Goal: Communication & Community: Share content

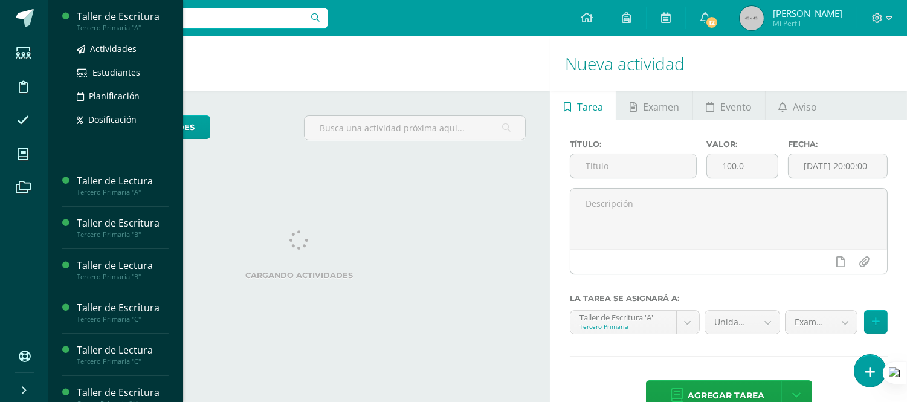
click at [134, 24] on div "Tercero Primaria "A"" at bounding box center [123, 28] width 92 height 8
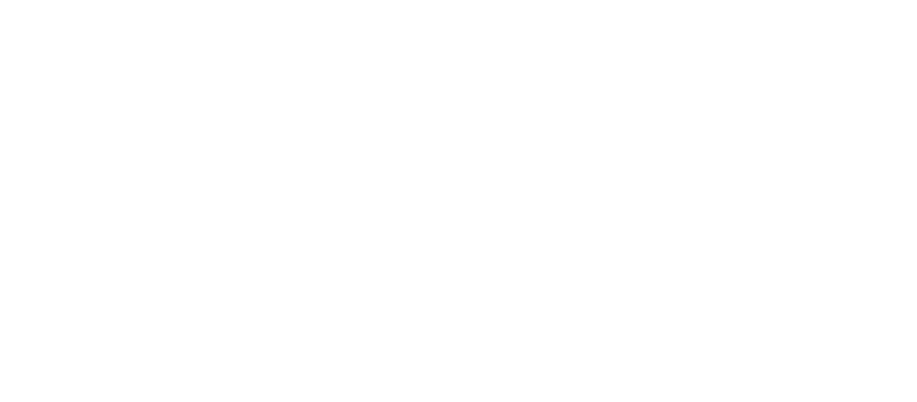
click at [0, 0] on html at bounding box center [0, 0] width 0 height 0
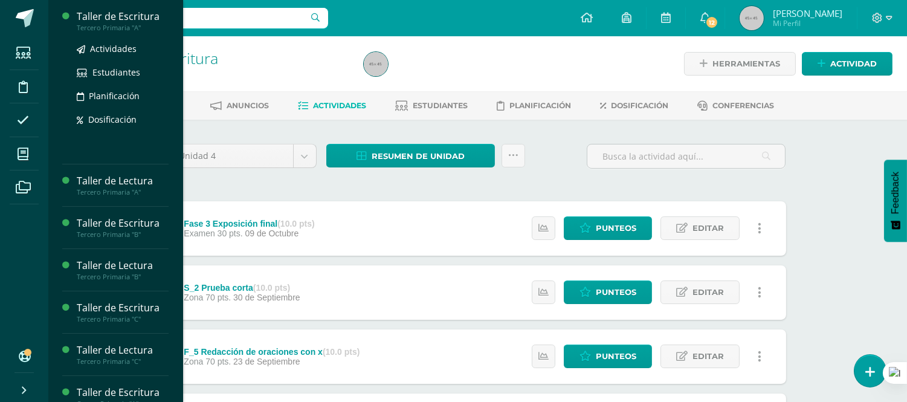
click at [124, 18] on div "Taller de Escritura" at bounding box center [123, 17] width 92 height 14
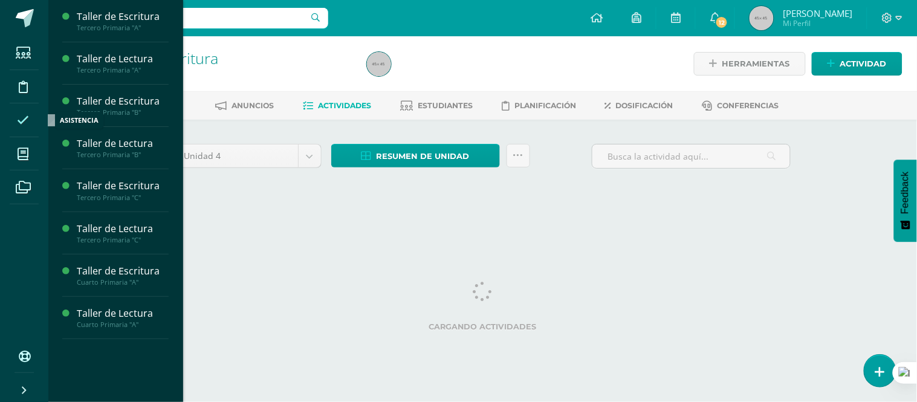
click at [19, 121] on icon at bounding box center [23, 120] width 12 height 12
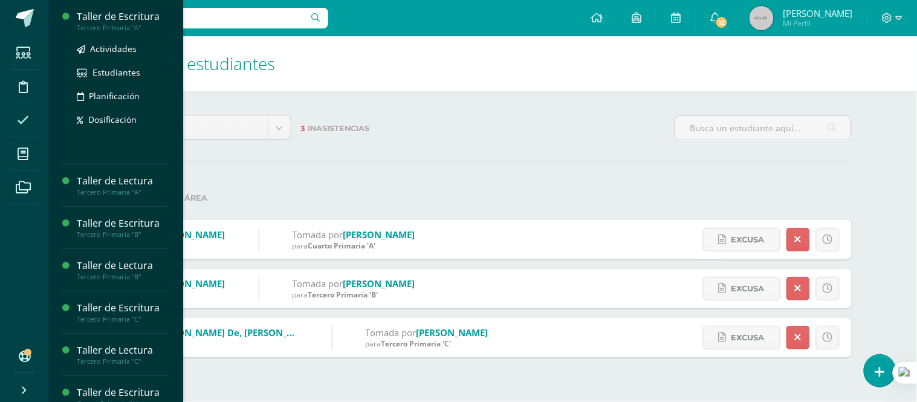
click at [126, 21] on div "Taller de Escritura" at bounding box center [123, 17] width 92 height 14
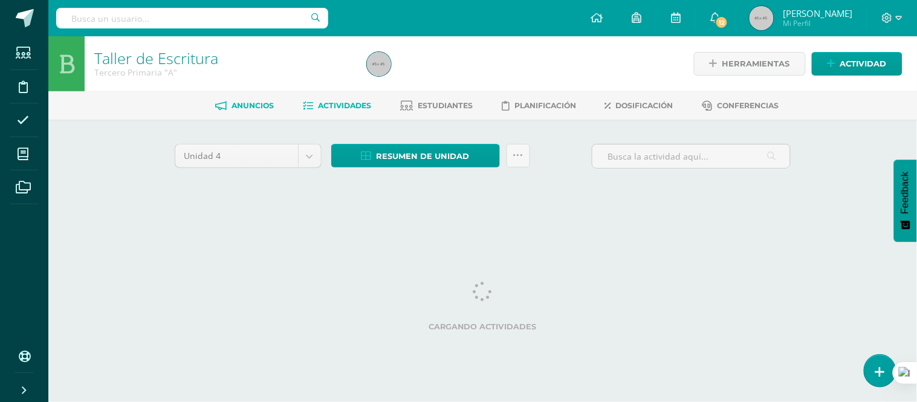
click at [244, 102] on span "Anuncios" at bounding box center [252, 105] width 42 height 9
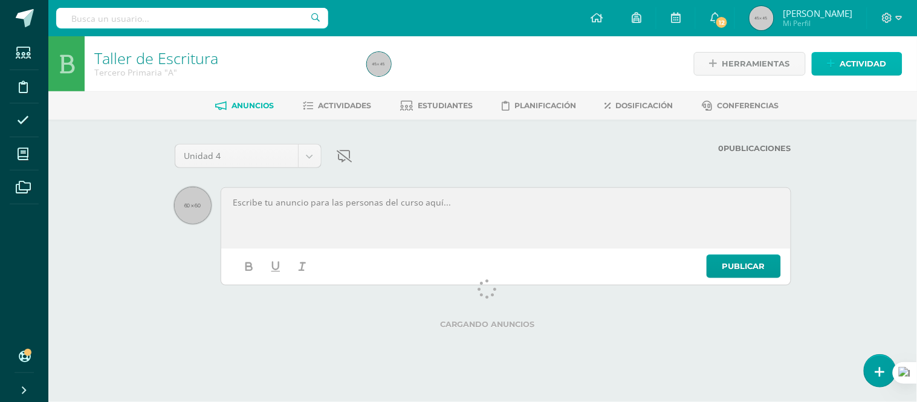
click at [863, 62] on span "Actividad" at bounding box center [863, 64] width 47 height 22
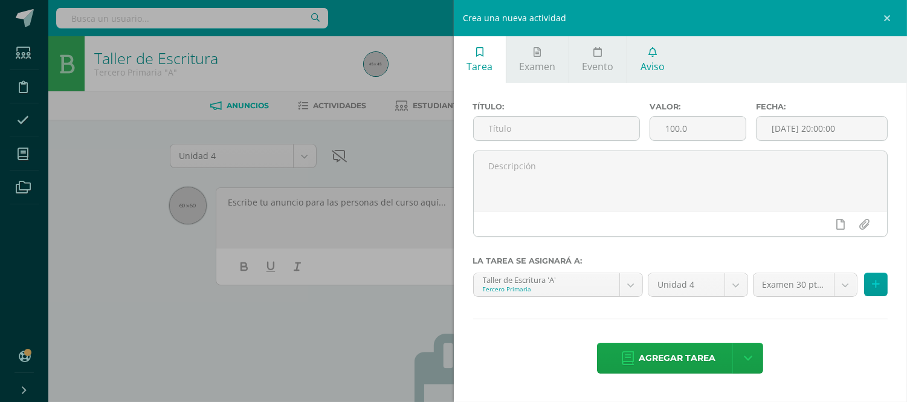
click at [651, 57] on link "Aviso" at bounding box center [652, 59] width 50 height 47
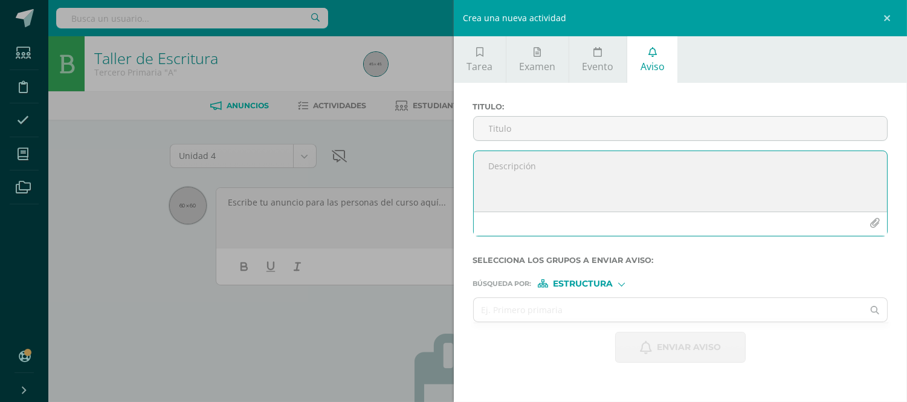
click at [514, 167] on textarea at bounding box center [681, 181] width 414 height 60
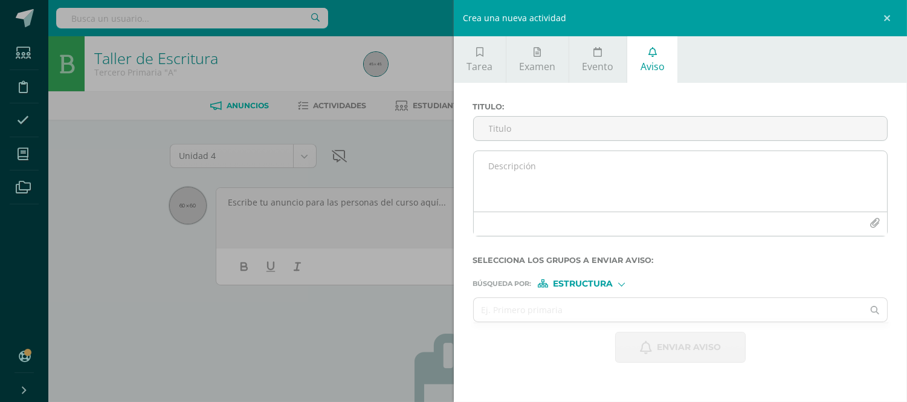
drag, startPoint x: 492, startPoint y: 166, endPoint x: 485, endPoint y: 227, distance: 61.5
click at [485, 227] on div at bounding box center [681, 223] width 414 height 24
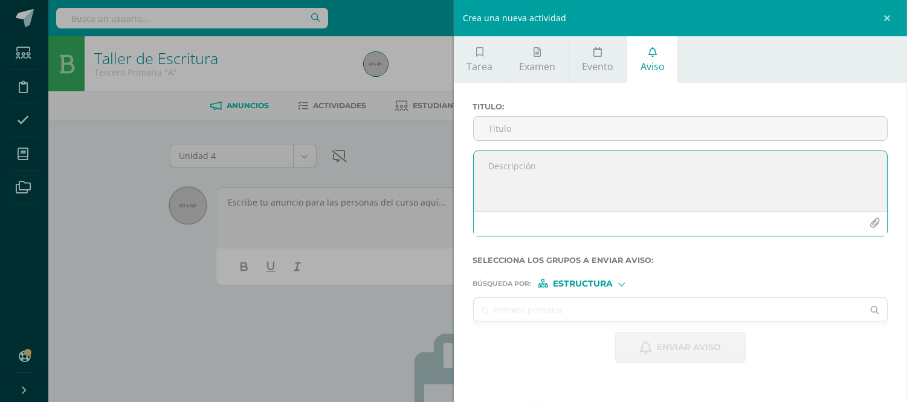
click at [497, 167] on textarea at bounding box center [681, 181] width 414 height 60
paste textarea "Buenas tardes papitos: El motivo de la nota es para hacerles un pequeño recorda…"
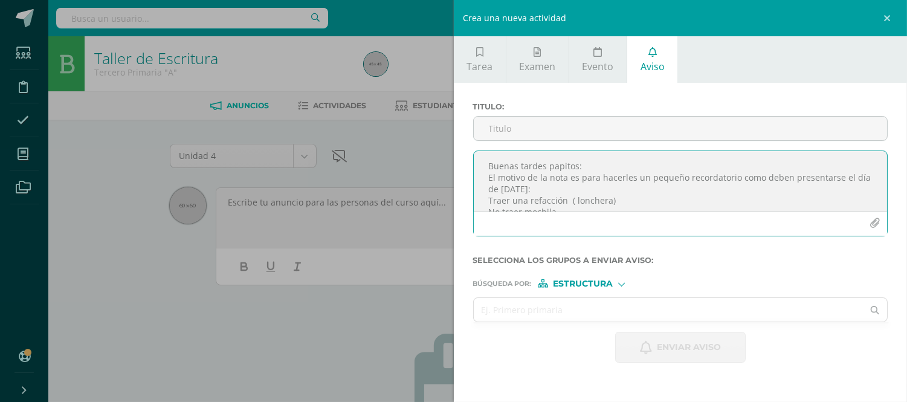
scroll to position [86, 0]
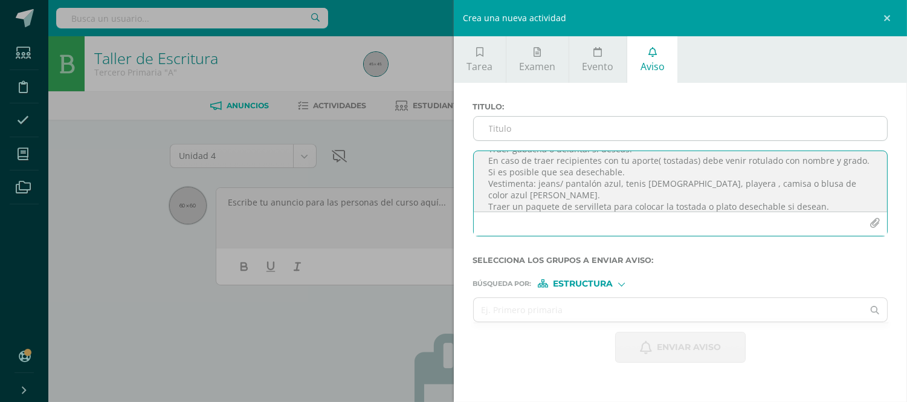
type textarea "Buenas tardes papitos: El motivo de la nota es para hacerles un pequeño recorda…"
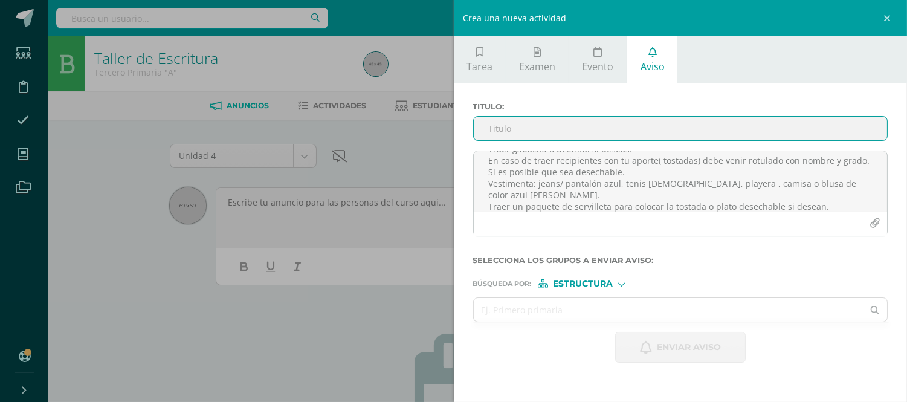
click at [504, 129] on input "Titulo :" at bounding box center [681, 129] width 414 height 24
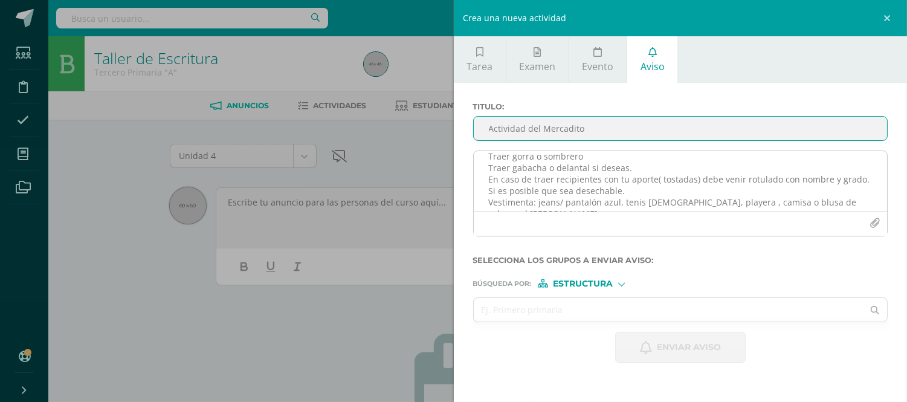
scroll to position [94, 0]
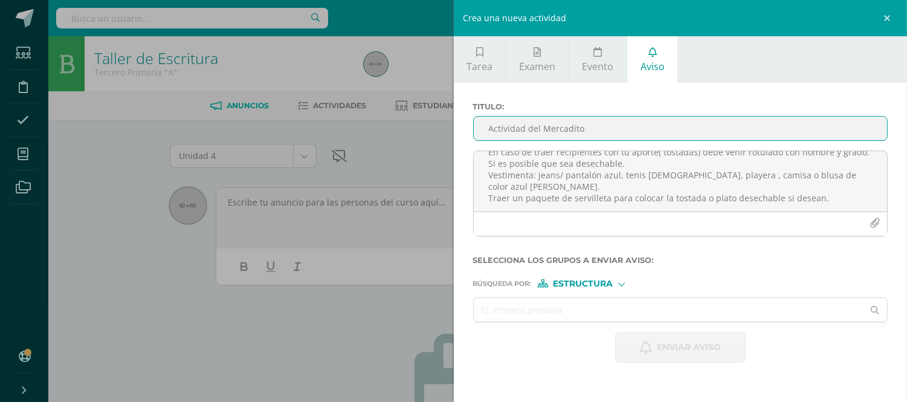
type input "Actividad del Mercadito"
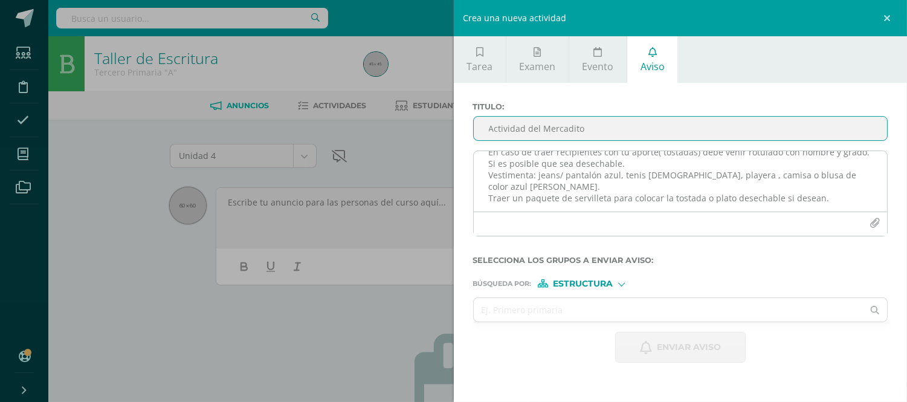
click at [495, 197] on textarea "Buenas tardes papitos: El motivo de la nota es para hacerles un pequeño recorda…" at bounding box center [681, 181] width 414 height 60
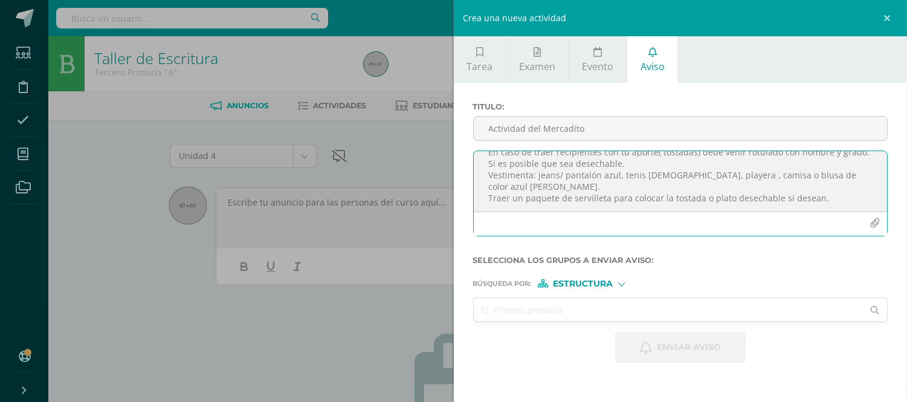
click at [511, 227] on div at bounding box center [681, 223] width 414 height 24
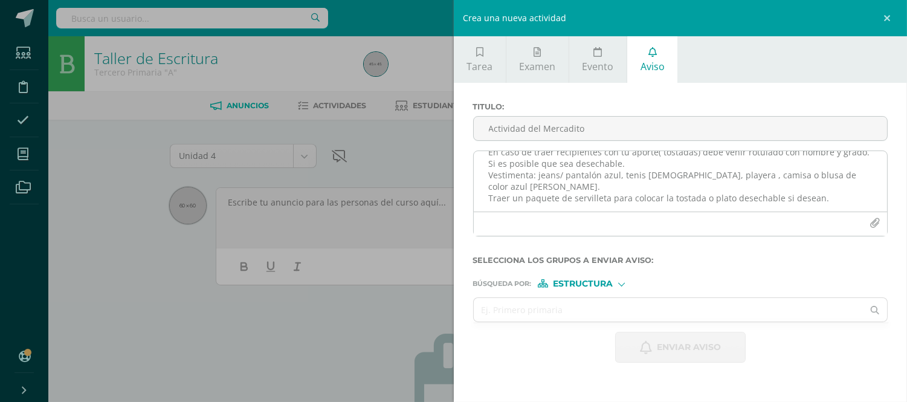
drag, startPoint x: 515, startPoint y: 219, endPoint x: 492, endPoint y: 205, distance: 26.8
click at [492, 205] on textarea "Buenas tardes papitos: El motivo de la nota es para hacerles un pequeño recorda…" at bounding box center [681, 181] width 414 height 60
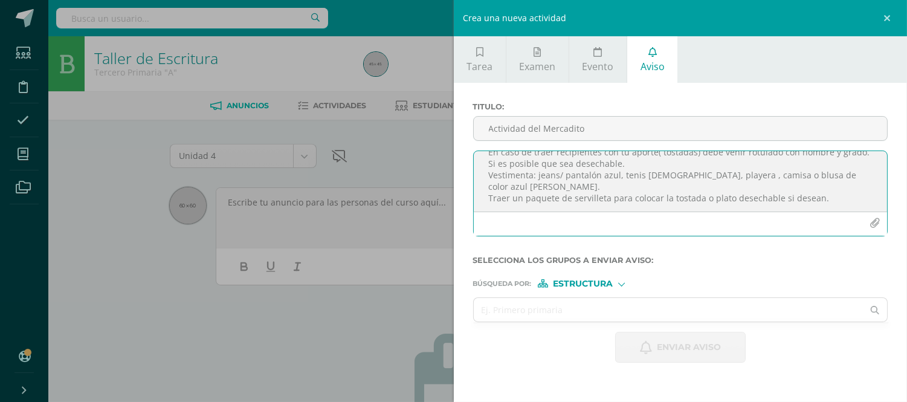
click at [826, 183] on textarea "Buenas tardes papitos: El motivo de la nota es para hacerles un pequeño recorda…" at bounding box center [681, 181] width 414 height 60
click at [564, 202] on textarea "Buenas tardes papitos: El motivo de la nota es para hacerles un pequeño recorda…" at bounding box center [681, 181] width 414 height 60
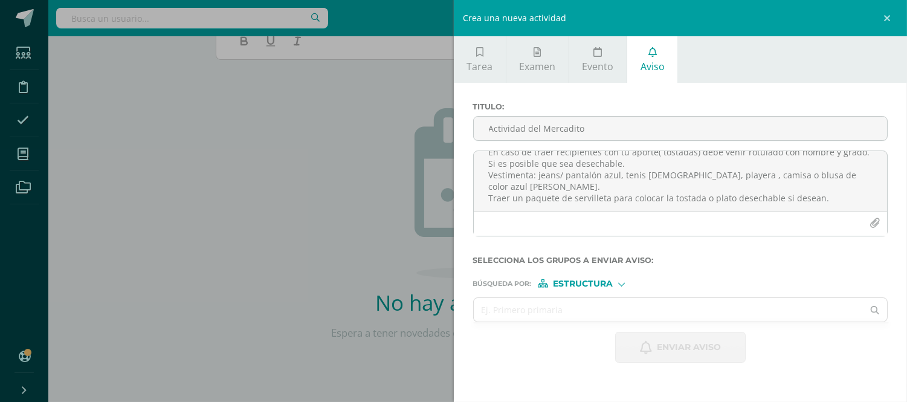
click at [623, 282] on div at bounding box center [621, 283] width 7 height 7
click at [599, 297] on span "Estructura" at bounding box center [598, 299] width 60 height 7
click at [622, 282] on div at bounding box center [621, 283] width 7 height 7
click at [593, 314] on span "Persona" at bounding box center [588, 315] width 44 height 7
click at [543, 308] on input "text" at bounding box center [669, 310] width 390 height 24
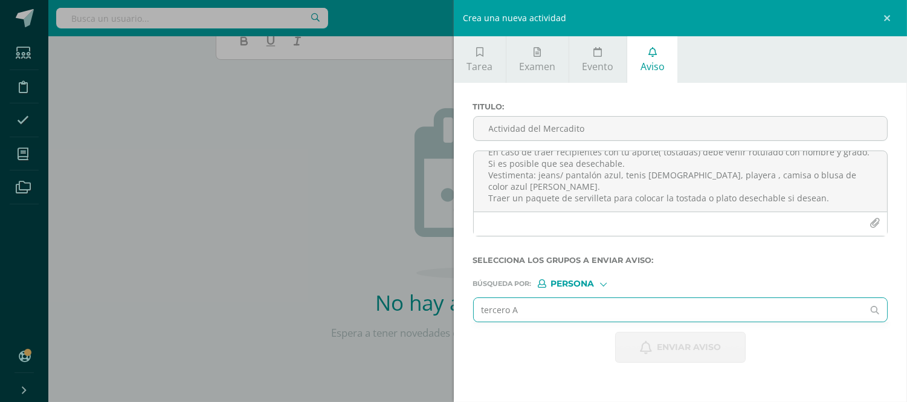
type input "tercero A"
click at [382, 245] on div "Crea una nueva actividad Tarea Examen Evento Aviso Título: Valor: 100.0 Fecha: …" at bounding box center [453, 201] width 907 height 402
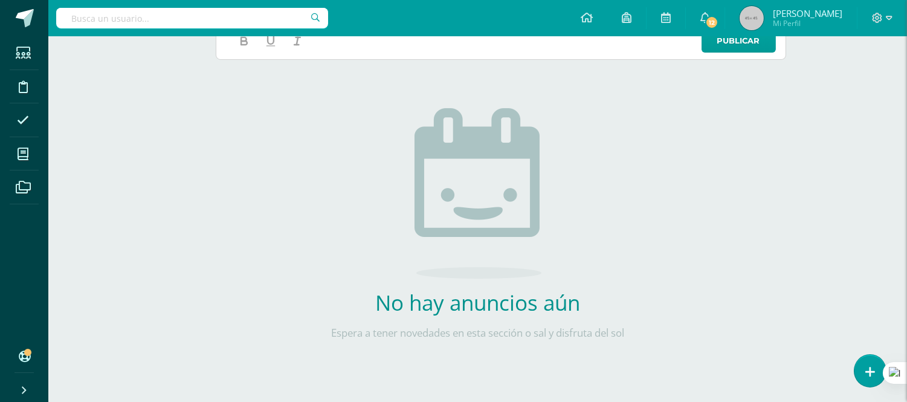
scroll to position [71, 0]
click at [25, 189] on icon at bounding box center [23, 187] width 15 height 12
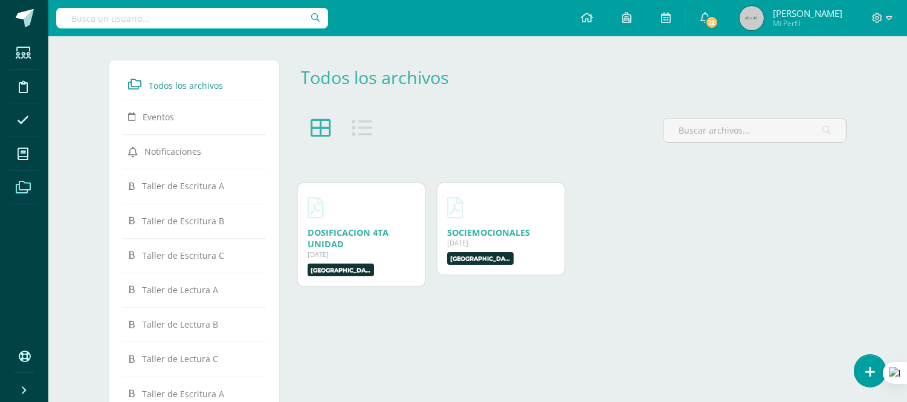
click at [541, 106] on div "Todos los archivos" at bounding box center [571, 86] width 560 height 53
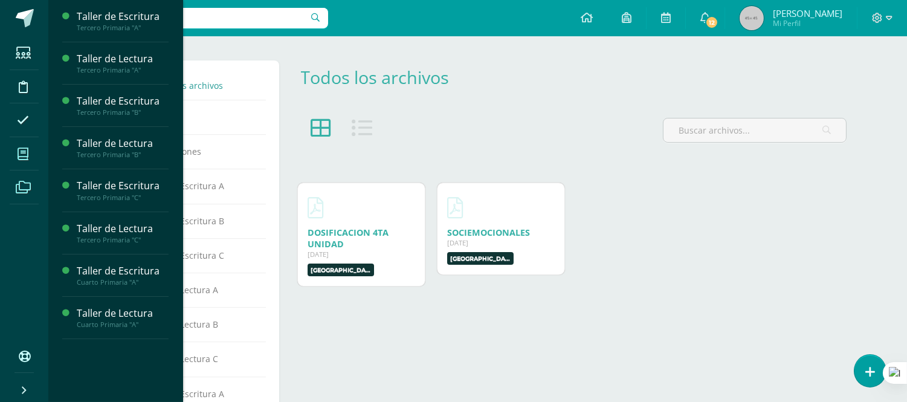
click at [23, 149] on icon at bounding box center [23, 154] width 11 height 12
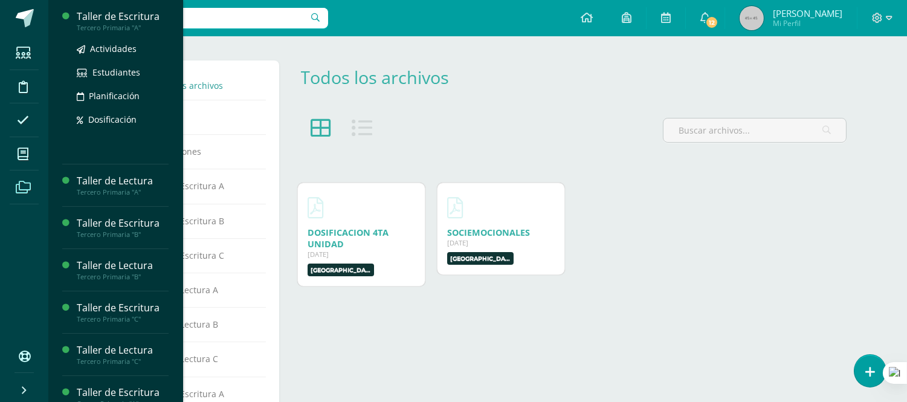
click at [125, 16] on div "Taller de Escritura" at bounding box center [123, 17] width 92 height 14
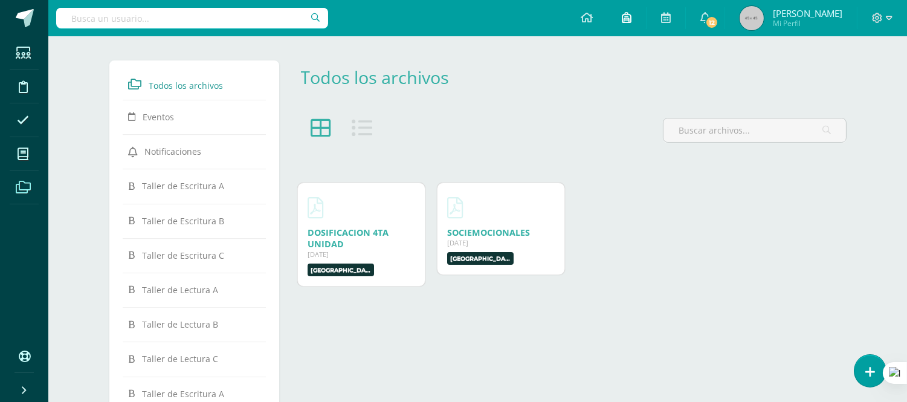
click at [631, 21] on icon at bounding box center [627, 17] width 10 height 11
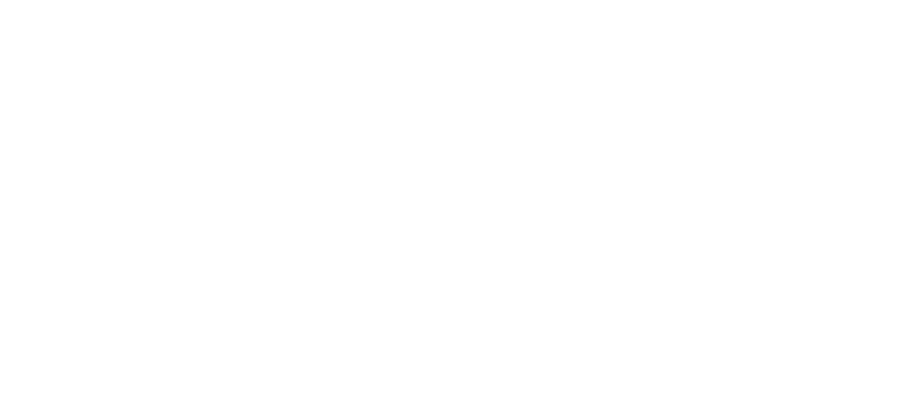
click at [0, 0] on html at bounding box center [0, 0] width 0 height 0
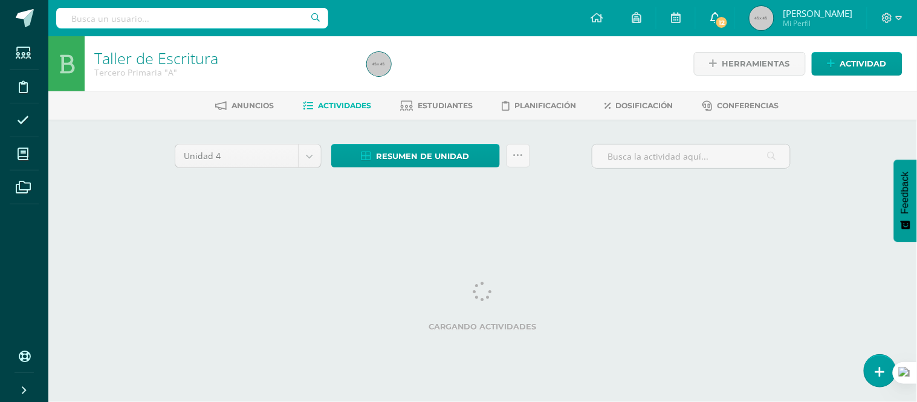
click at [720, 16] on icon at bounding box center [715, 17] width 10 height 11
click at [602, 54] on div at bounding box center [500, 63] width 277 height 55
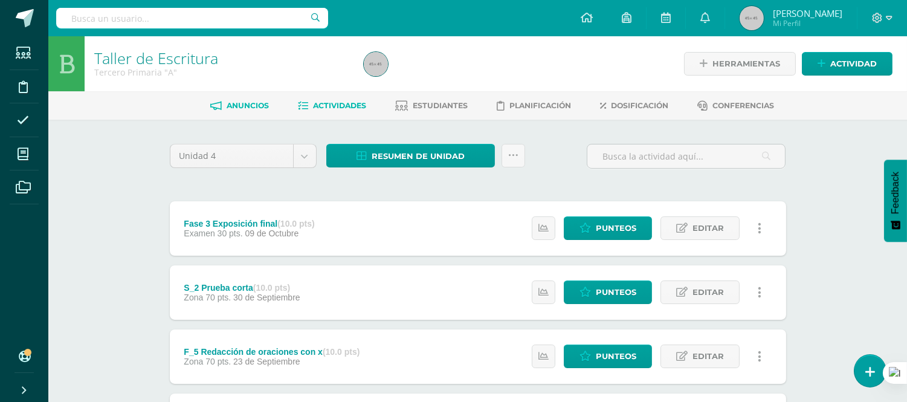
click at [234, 102] on span "Anuncios" at bounding box center [248, 105] width 42 height 9
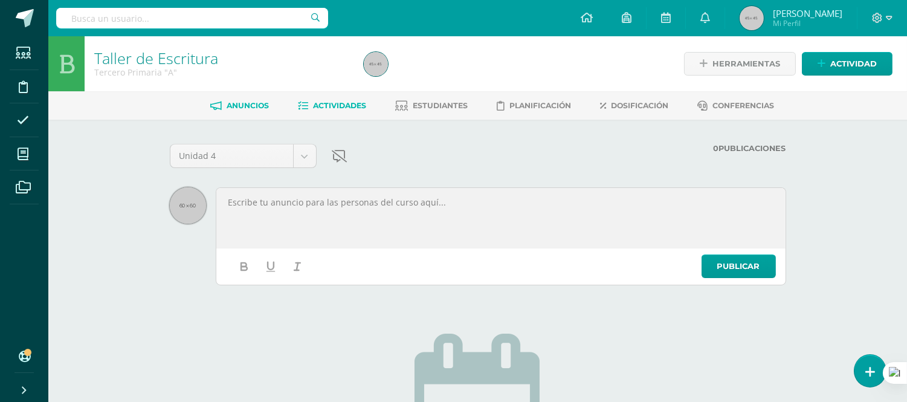
click at [343, 104] on span "Actividades" at bounding box center [339, 105] width 53 height 9
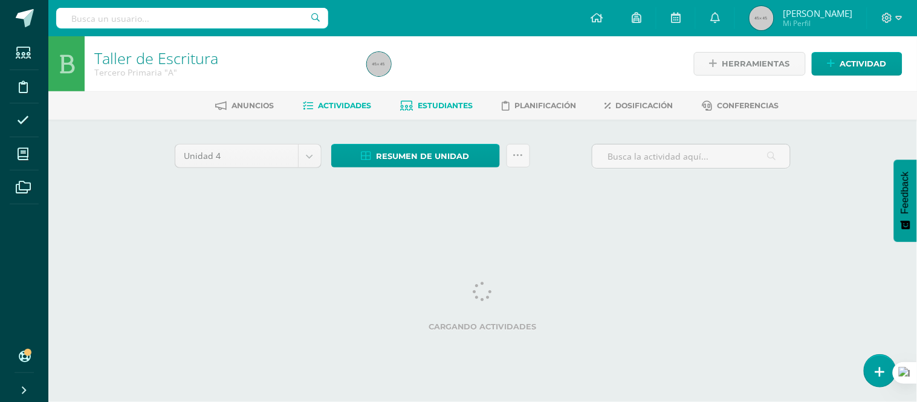
click at [442, 104] on span "Estudiantes" at bounding box center [444, 105] width 55 height 9
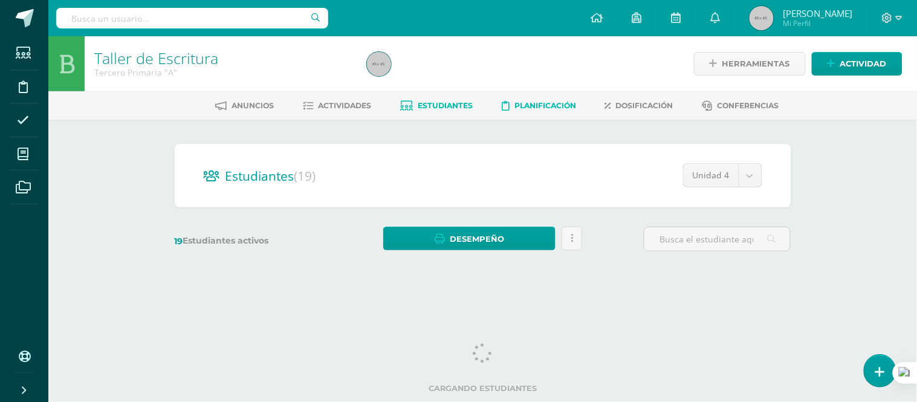
click at [546, 103] on span "Planificación" at bounding box center [545, 105] width 62 height 9
click at [541, 104] on span "Planificación" at bounding box center [545, 105] width 62 height 9
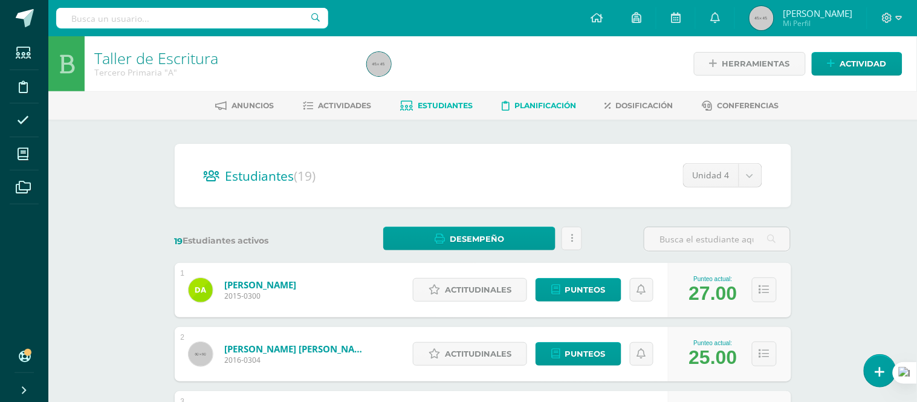
click at [542, 103] on span "Planificación" at bounding box center [545, 105] width 62 height 9
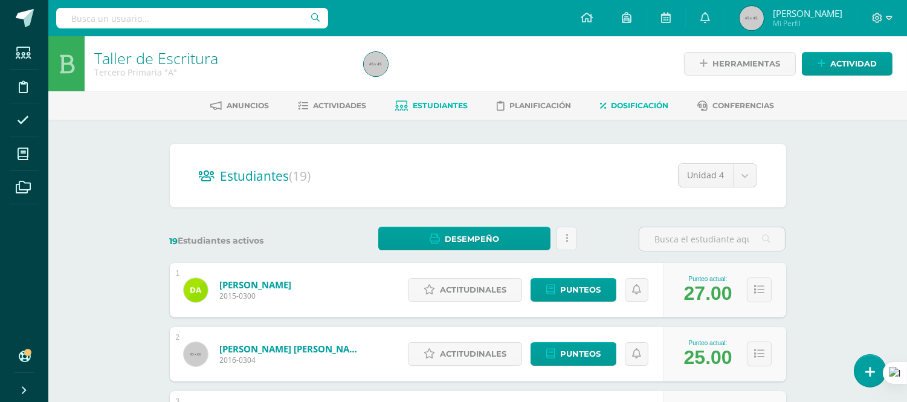
click at [631, 99] on link "Dosificación" at bounding box center [634, 105] width 68 height 19
click at [839, 59] on span "Actividad" at bounding box center [853, 64] width 47 height 22
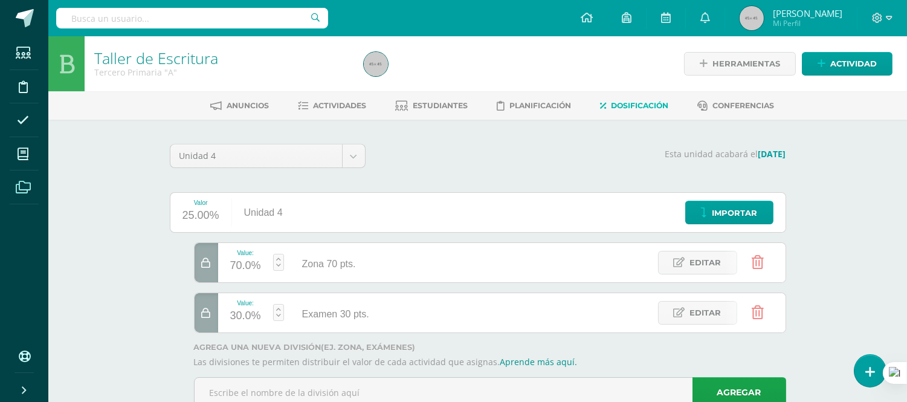
click at [20, 188] on icon at bounding box center [23, 187] width 15 height 12
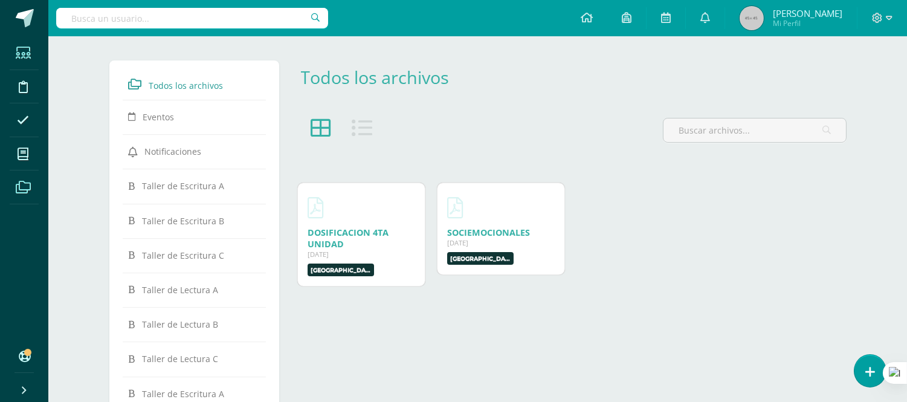
click at [21, 45] on span at bounding box center [23, 52] width 27 height 27
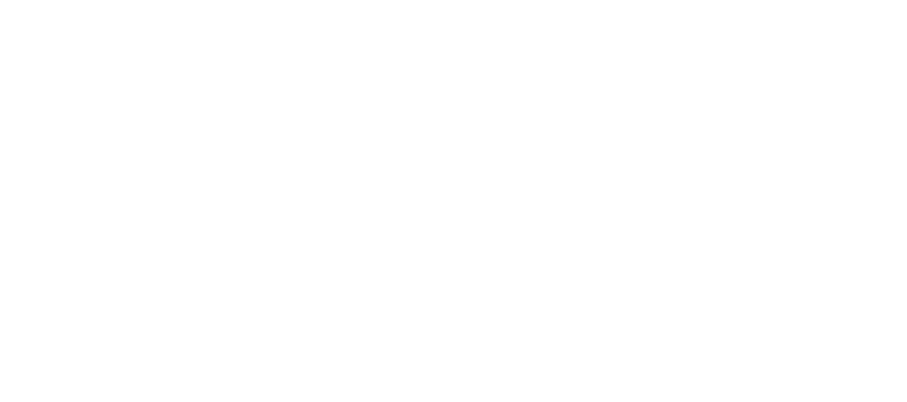
click at [0, 0] on html at bounding box center [0, 0] width 0 height 0
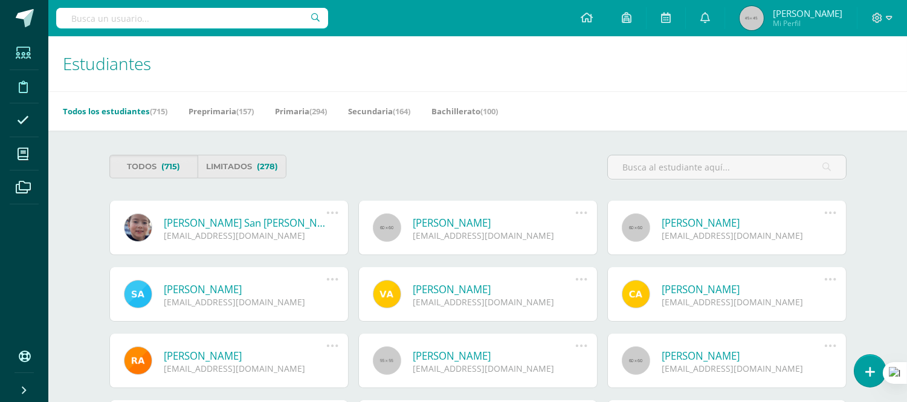
click at [31, 87] on span at bounding box center [23, 86] width 27 height 27
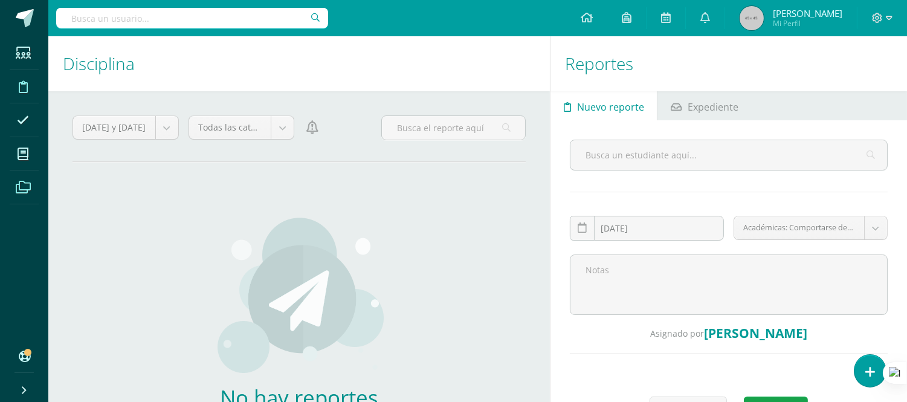
click at [22, 189] on icon at bounding box center [23, 187] width 15 height 12
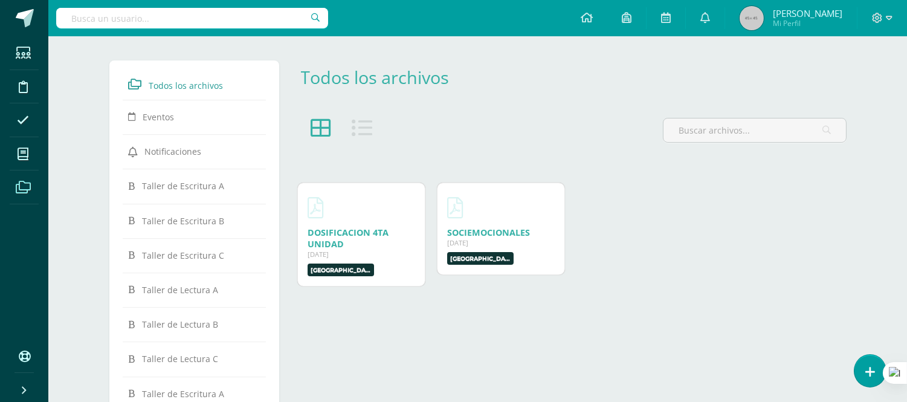
click at [593, 21] on icon at bounding box center [587, 17] width 12 height 11
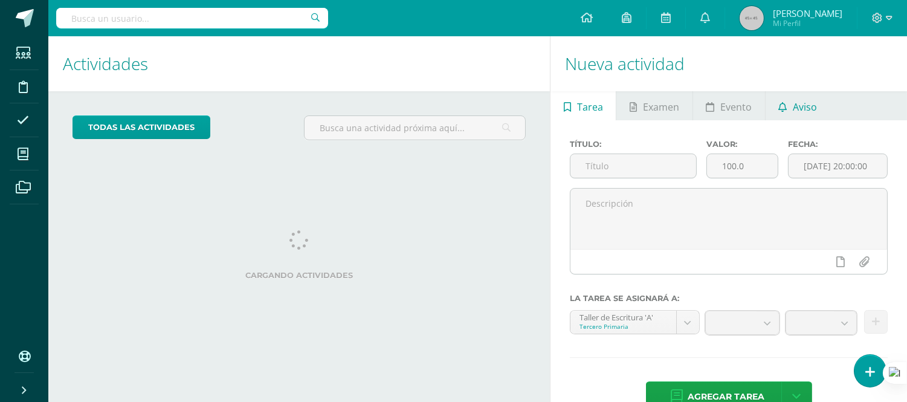
click at [800, 108] on span "Aviso" at bounding box center [805, 106] width 24 height 29
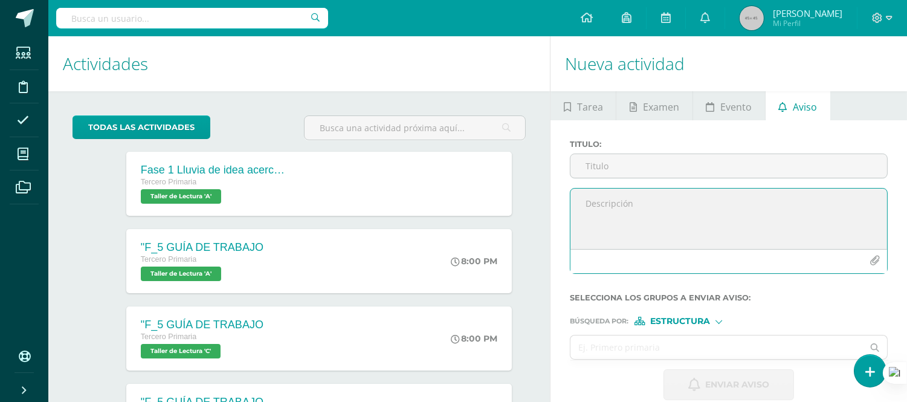
click at [586, 204] on textarea at bounding box center [728, 219] width 317 height 60
click at [594, 208] on textarea at bounding box center [728, 219] width 317 height 60
paste textarea "Buenas tardes papitos: El motivo de la nota es para hacerles un pequeño recorda…"
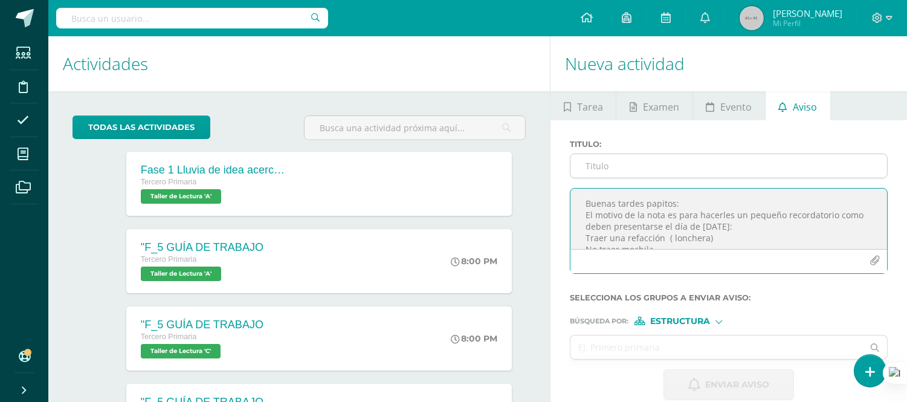
type textarea "Buenas tardes papitos: El motivo de la nota es para hacerles un pequeño recorda…"
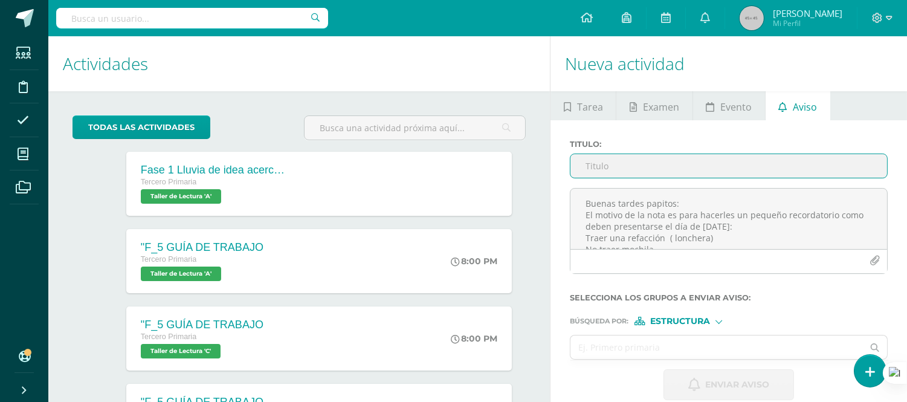
click at [599, 168] on input "Titulo :" at bounding box center [728, 166] width 317 height 24
type input "a"
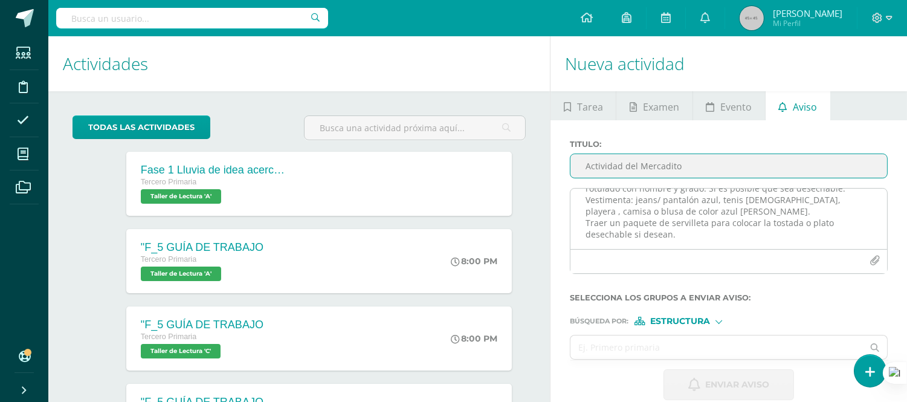
scroll to position [117, 0]
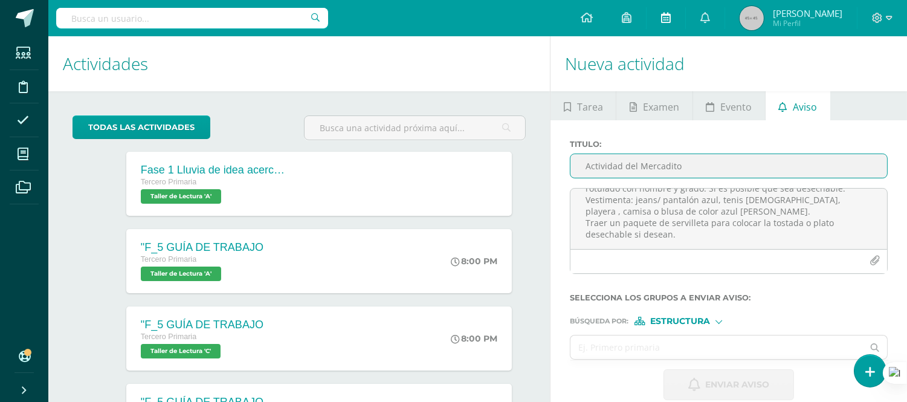
type input "Actividad del Mercadito"
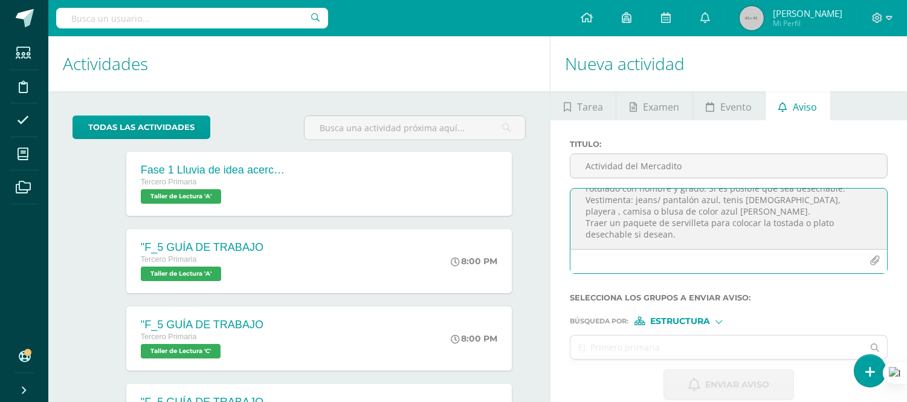
click at [695, 222] on textarea "Buenas tardes papitos: El motivo de la nota es para hacerles un pequeño recorda…" at bounding box center [728, 219] width 317 height 60
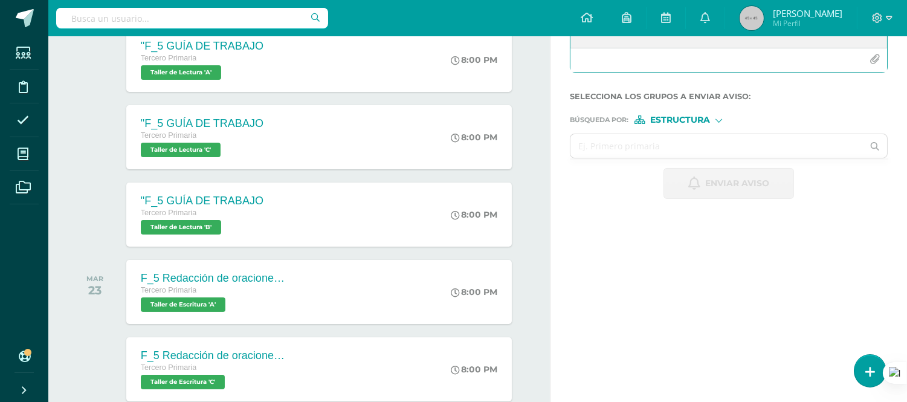
scroll to position [0, 0]
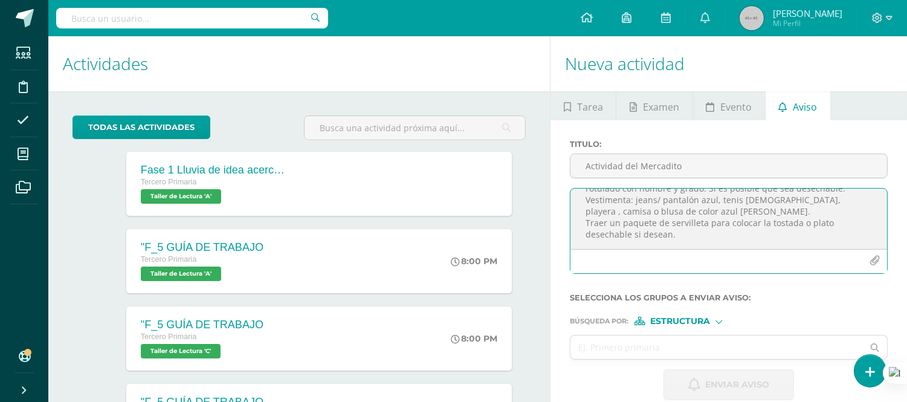
click at [750, 257] on div at bounding box center [728, 261] width 317 height 24
click at [679, 227] on textarea "Buenas tardes papitos: El motivo de la nota es para hacerles un pequeño recorda…" at bounding box center [728, 219] width 317 height 60
click at [678, 224] on textarea "Buenas tardes papitos: El motivo de la nota es para hacerles un pequeño recorda…" at bounding box center [728, 219] width 317 height 60
click at [588, 227] on textarea "Buenas tardes papitos: El motivo de la nota es para hacerles un pequeño recorda…" at bounding box center [728, 219] width 317 height 60
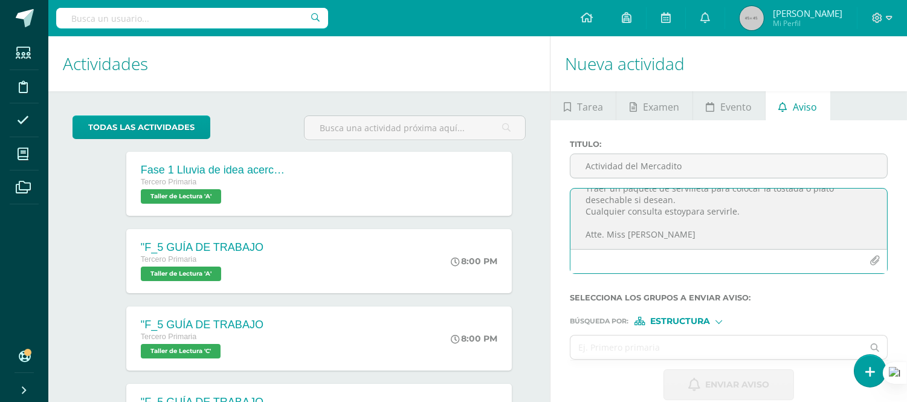
scroll to position [152, 0]
type textarea "Buenas tardes papitos: El motivo de la nota es para hacerles un pequeño recorda…"
click at [719, 321] on div at bounding box center [718, 320] width 7 height 7
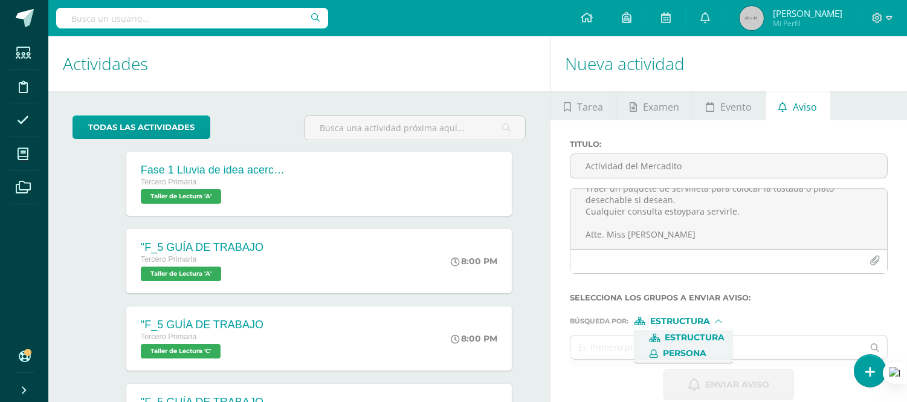
click at [693, 350] on span "Persona" at bounding box center [685, 353] width 44 height 7
click at [636, 347] on input "text" at bounding box center [716, 347] width 292 height 24
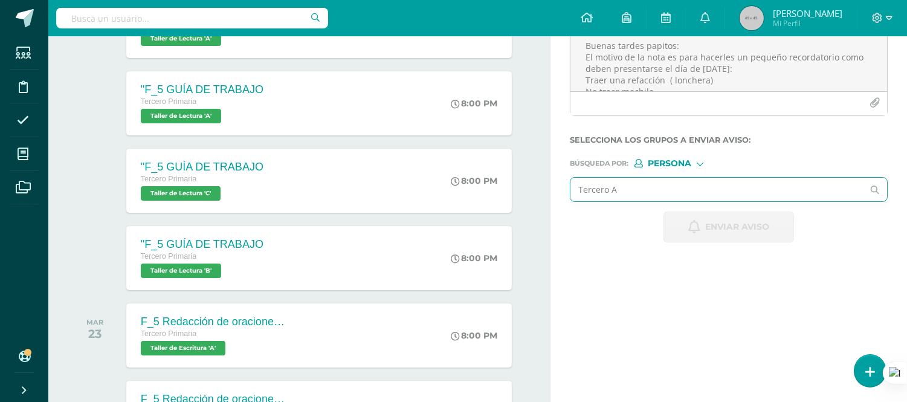
scroll to position [134, 0]
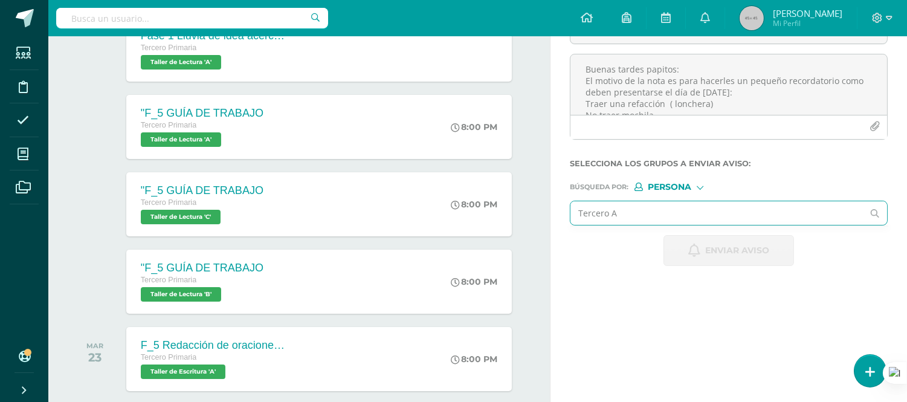
type input "Tercero A"
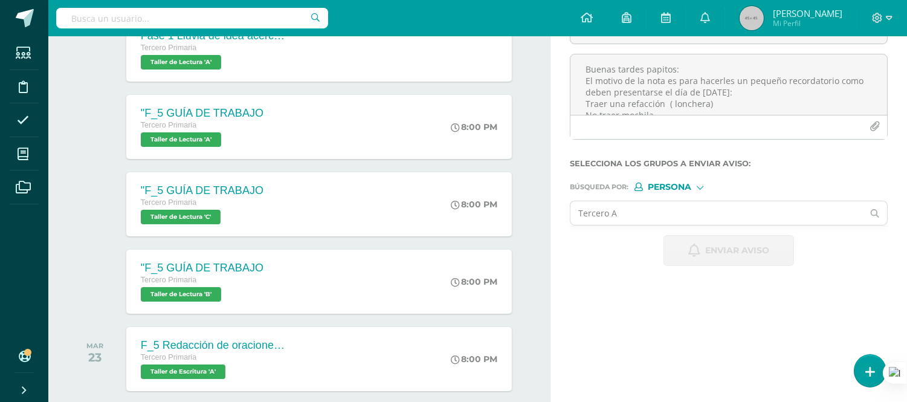
click at [698, 189] on div at bounding box center [699, 186] width 5 height 5
click at [695, 203] on span "Estructura" at bounding box center [695, 203] width 60 height 7
click at [663, 213] on input "text" at bounding box center [716, 213] width 292 height 24
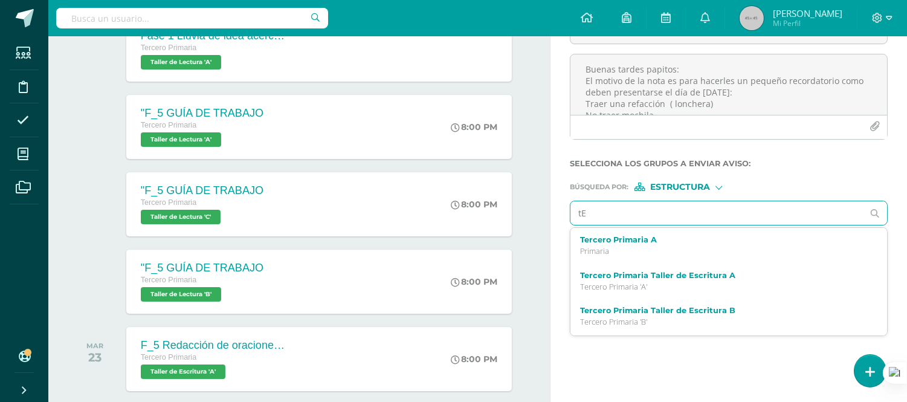
type input "t"
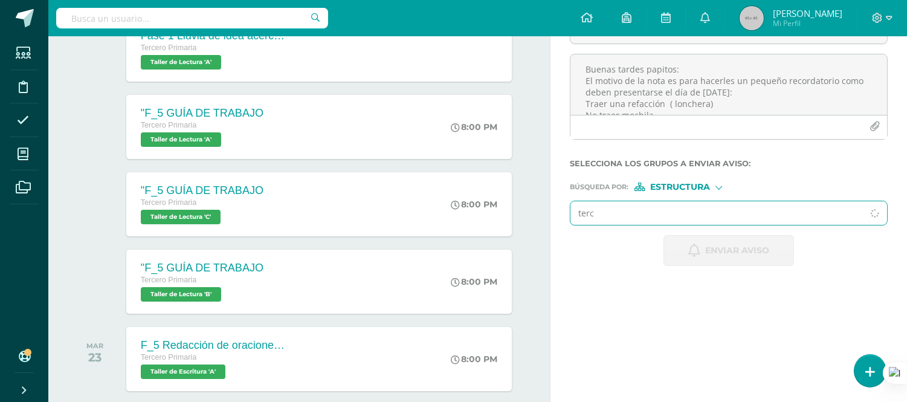
type input "terce"
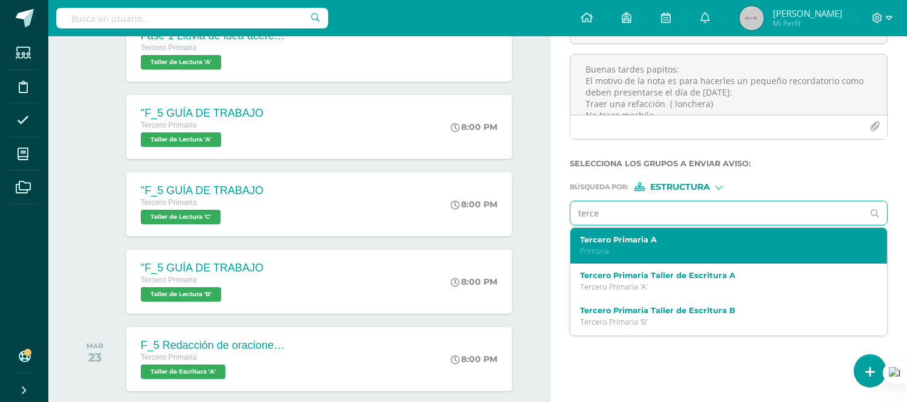
click at [611, 243] on label "Tercero Primaria A" at bounding box center [722, 239] width 285 height 9
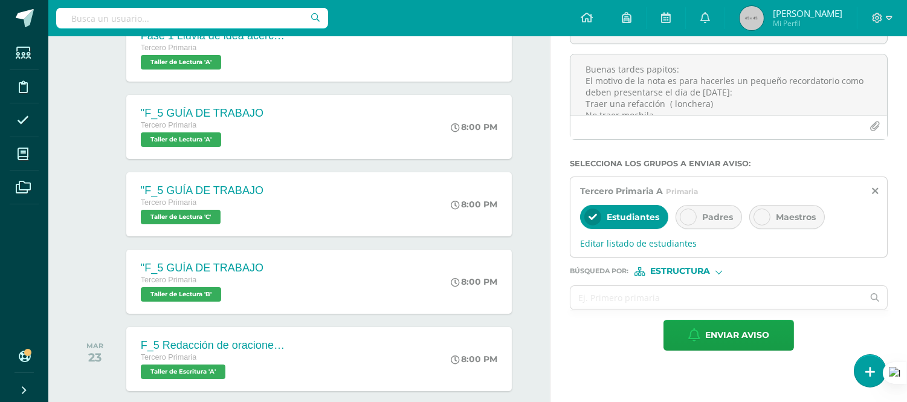
click at [721, 216] on span "Padres" at bounding box center [717, 216] width 31 height 11
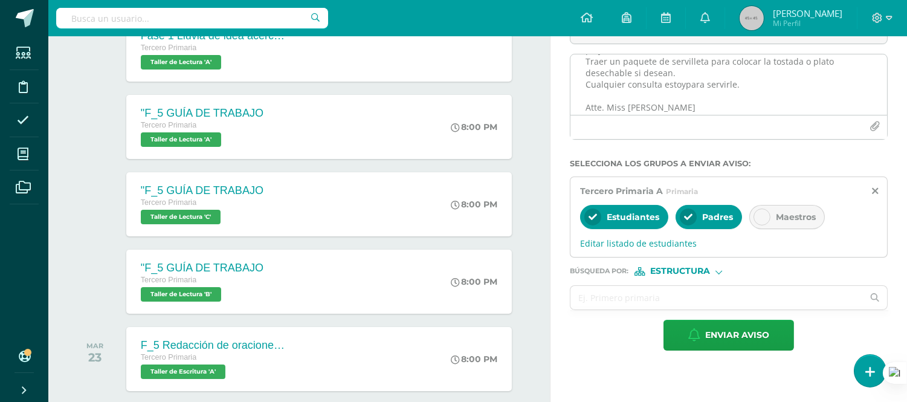
click at [684, 83] on textarea "Buenas tardes papitos: El motivo de la nota es para hacerles un pequeño recorda…" at bounding box center [728, 84] width 317 height 60
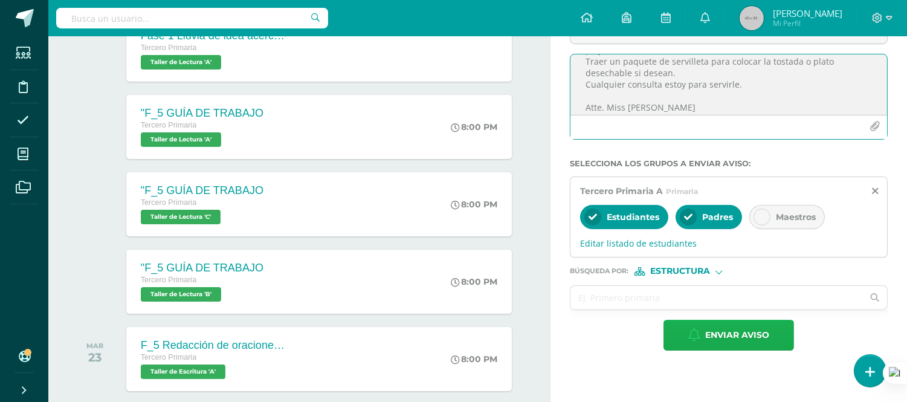
type textarea "Buenas tardes papitos: El motivo de la nota es para hacerles un pequeño recorda…"
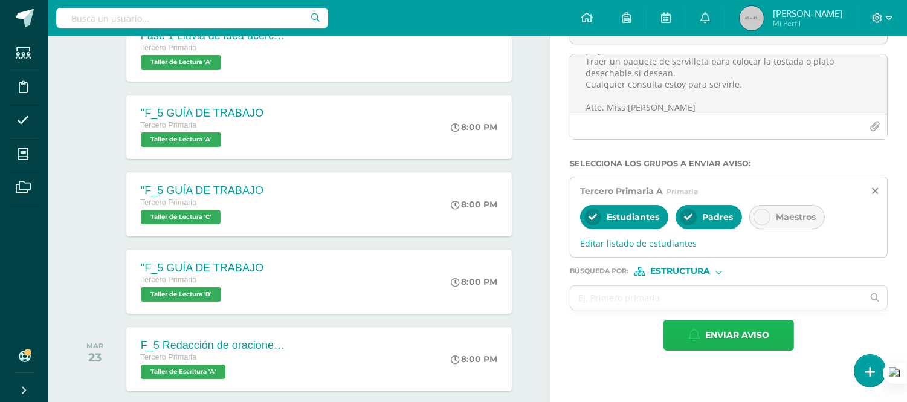
click at [738, 333] on span "Enviar aviso" at bounding box center [737, 335] width 64 height 30
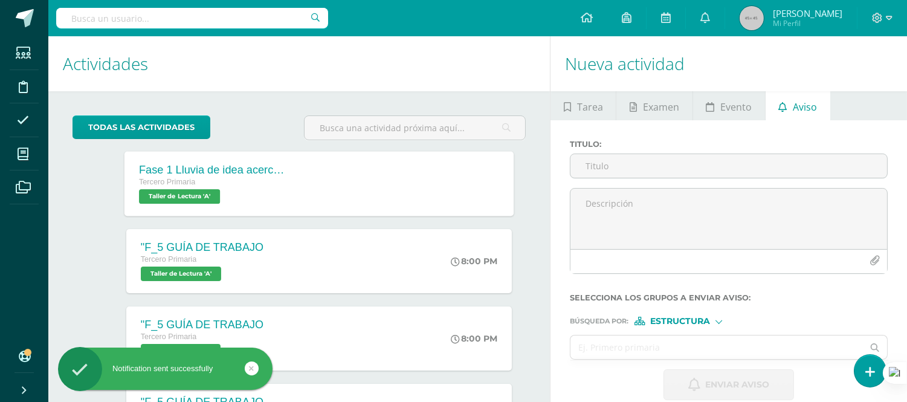
scroll to position [0, 0]
